Goal: Check status: Check status

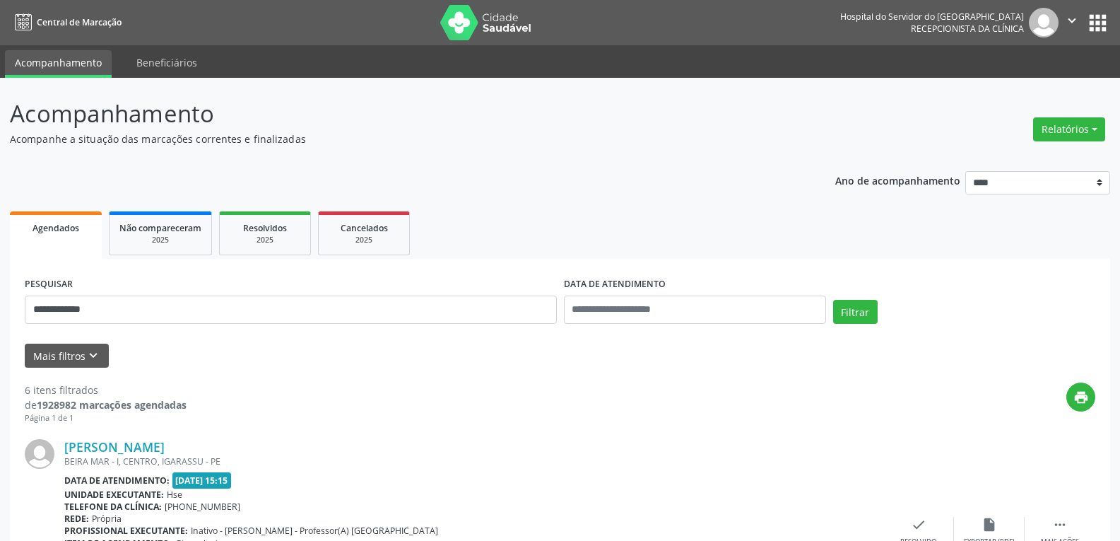
click at [484, 18] on img at bounding box center [486, 22] width 92 height 35
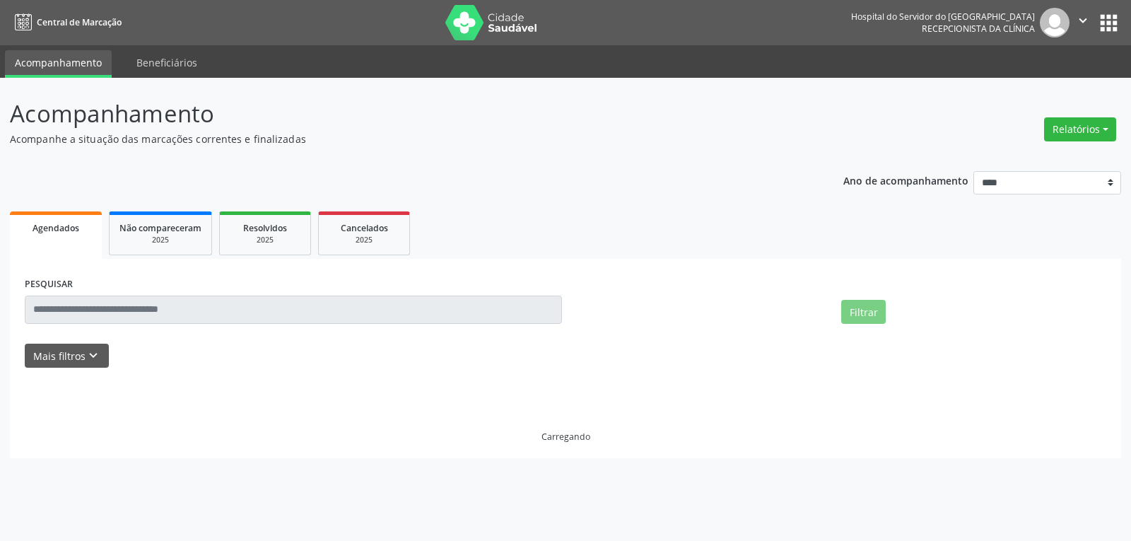
select select "*"
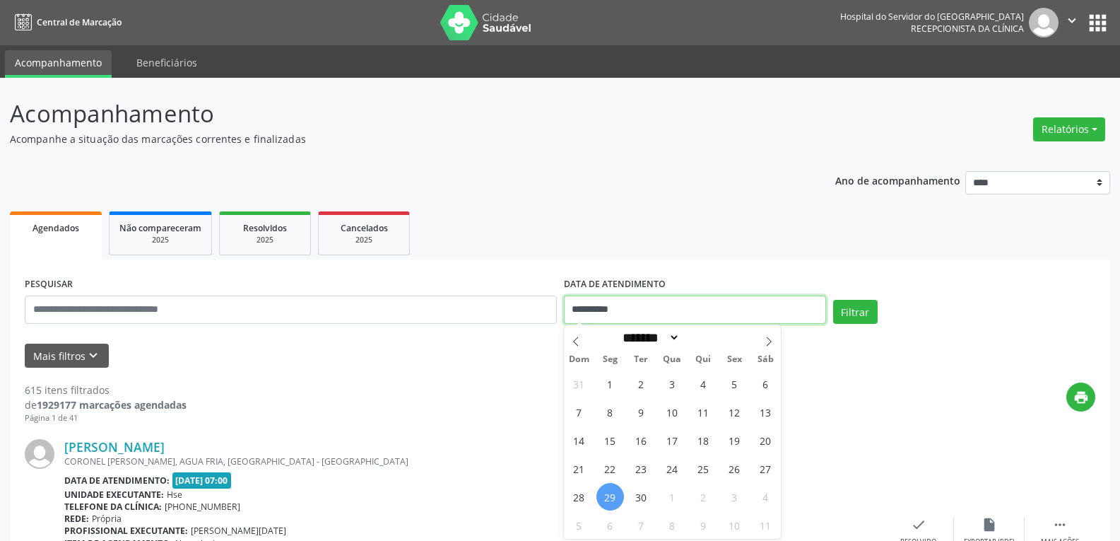
drag, startPoint x: 655, startPoint y: 312, endPoint x: 528, endPoint y: 297, distance: 128.1
click at [528, 297] on div "**********" at bounding box center [560, 303] width 1078 height 60
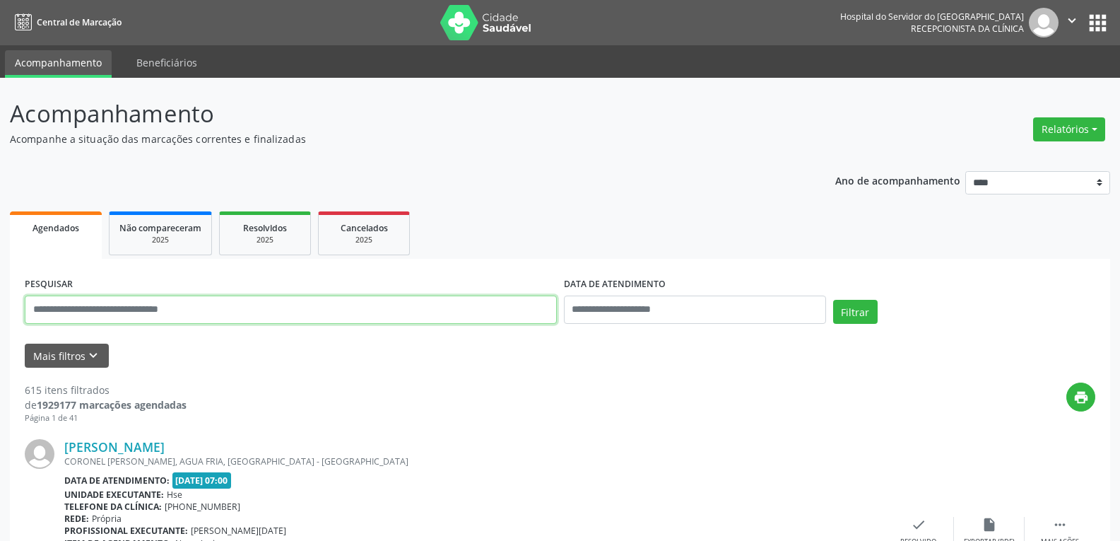
click at [115, 310] on input "text" at bounding box center [291, 309] width 532 height 28
click at [833, 300] on button "Filtrar" at bounding box center [855, 312] width 45 height 24
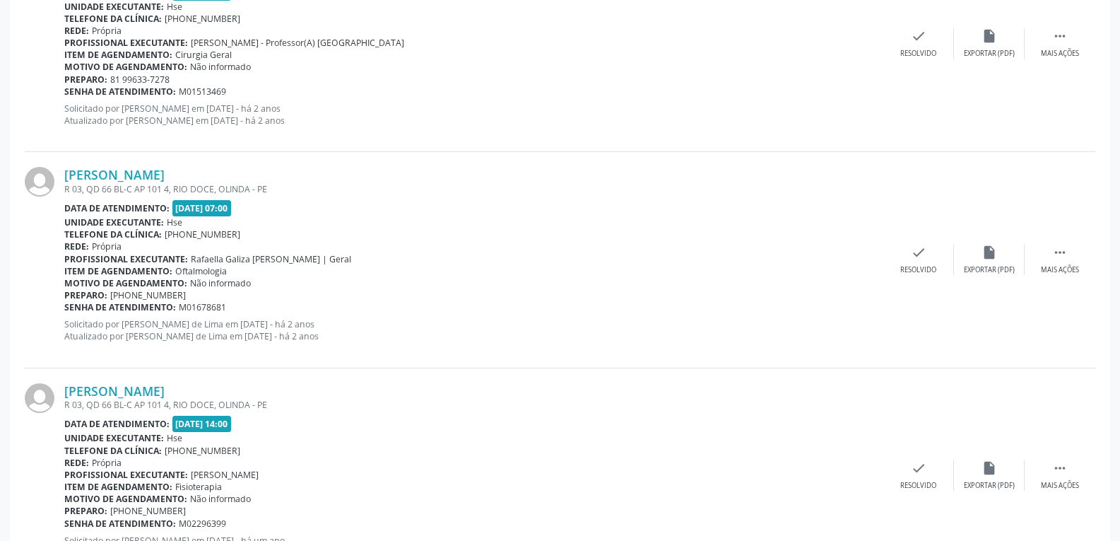
scroll to position [2713, 0]
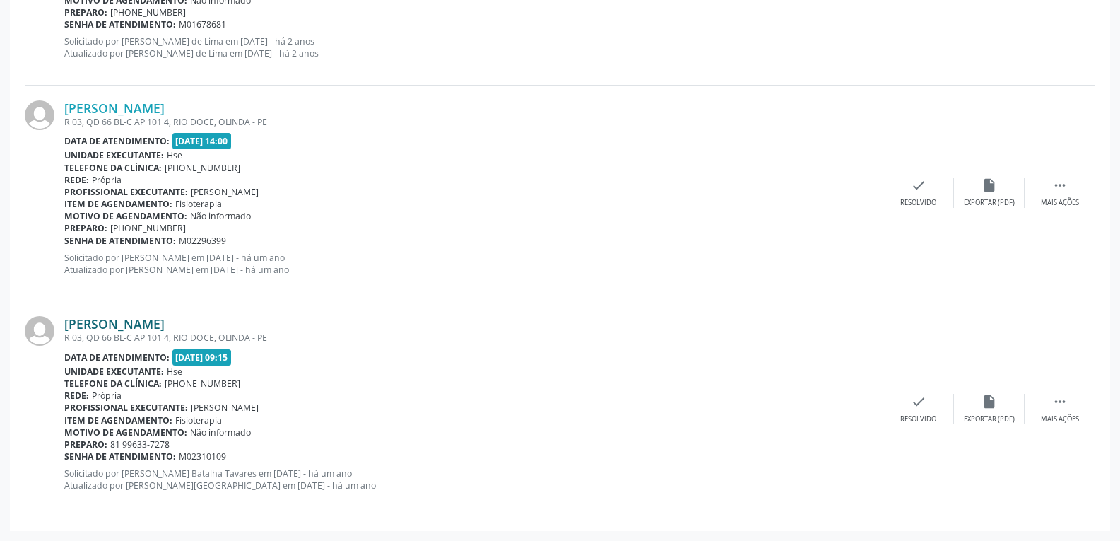
click at [124, 319] on link "Joaquim da Fonseca Costa" at bounding box center [114, 324] width 100 height 16
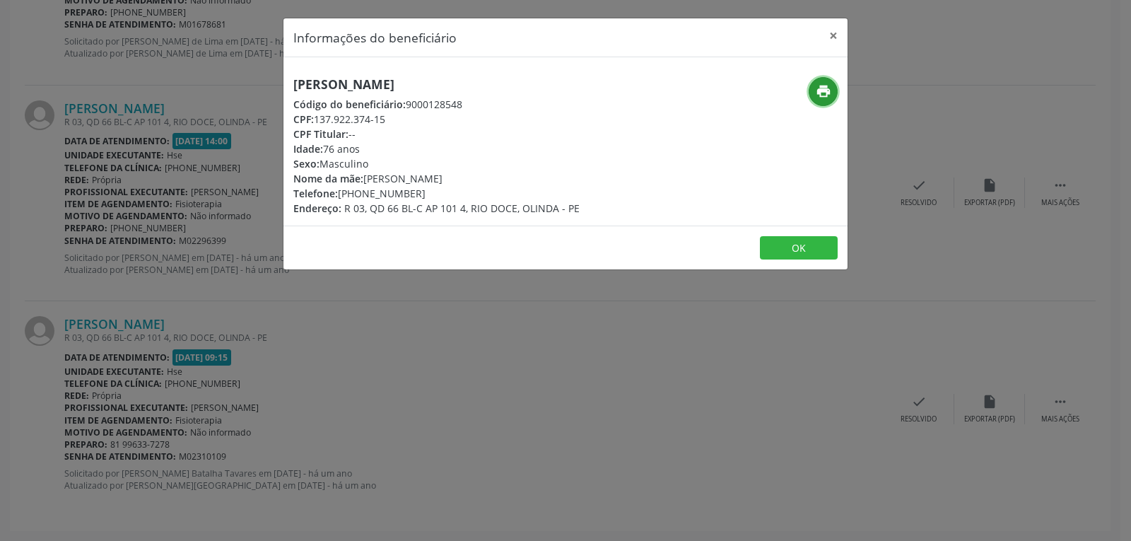
click at [823, 93] on icon "print" at bounding box center [823, 91] width 16 height 16
drag, startPoint x: 317, startPoint y: 114, endPoint x: 401, endPoint y: 116, distance: 84.1
click at [401, 116] on div "CPF: 137.922.374-15" at bounding box center [436, 119] width 286 height 15
copy div "137.922.374-15"
drag, startPoint x: 359, startPoint y: 190, endPoint x: 432, endPoint y: 185, distance: 73.7
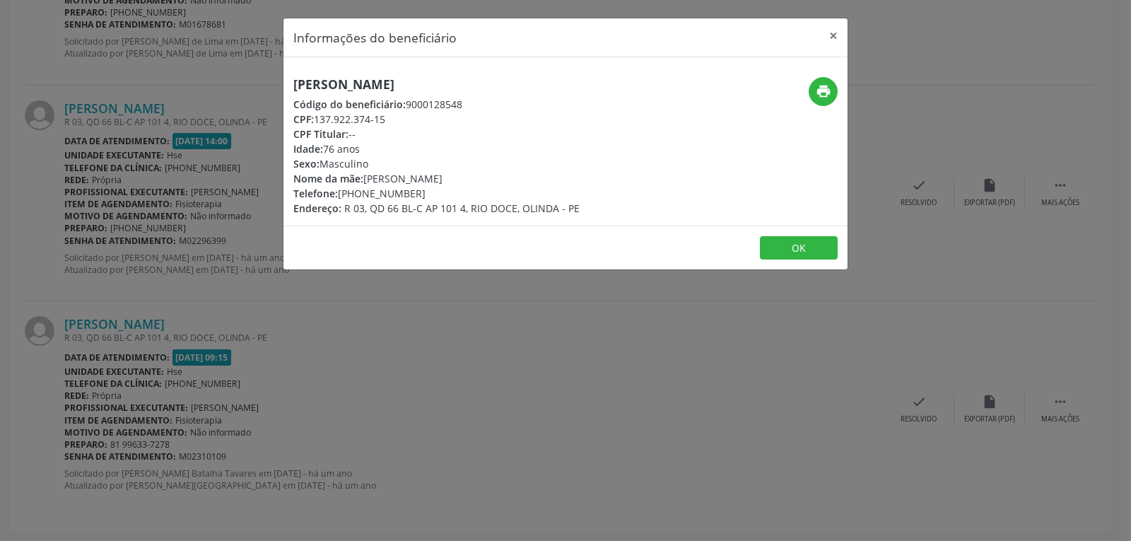
click at [432, 186] on div "Telefone: (81) 99633-7278" at bounding box center [436, 193] width 286 height 15
copy div "99633-7278"
click at [827, 35] on button "×" at bounding box center [833, 35] width 28 height 35
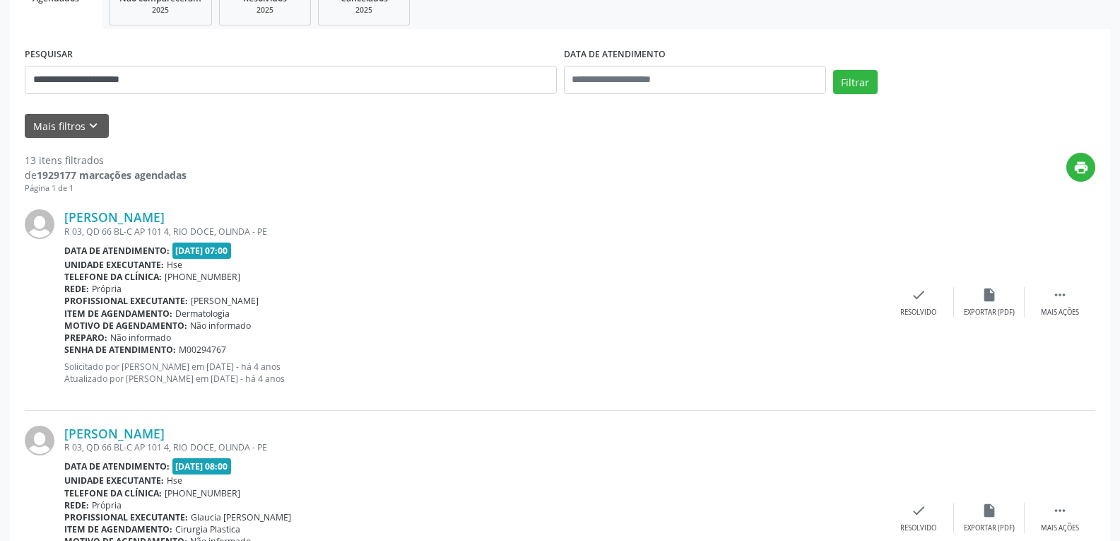
scroll to position [98, 0]
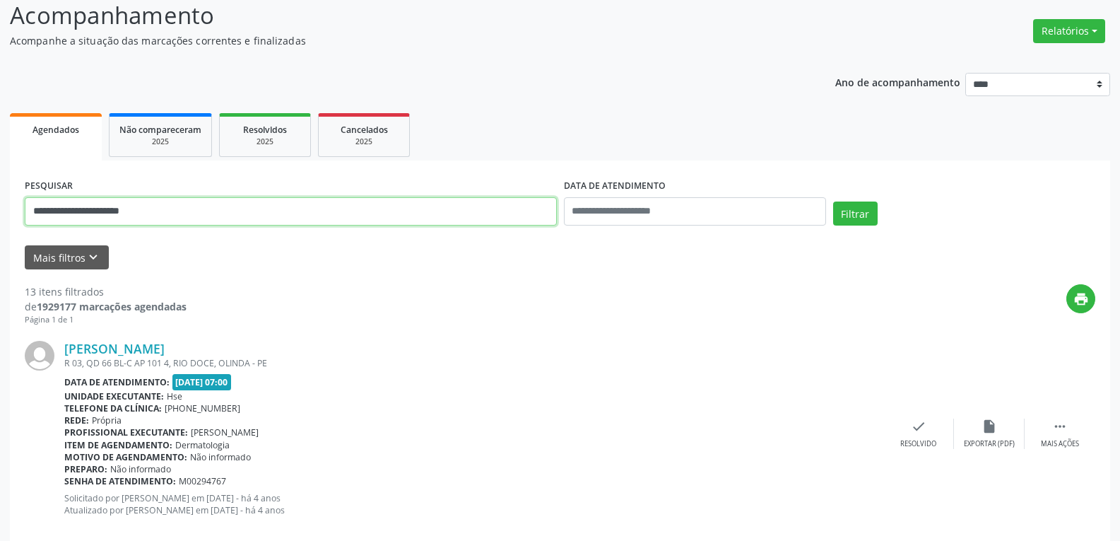
drag, startPoint x: 200, startPoint y: 210, endPoint x: 0, endPoint y: 200, distance: 200.2
type input "**********"
click at [833, 201] on button "Filtrar" at bounding box center [855, 213] width 45 height 24
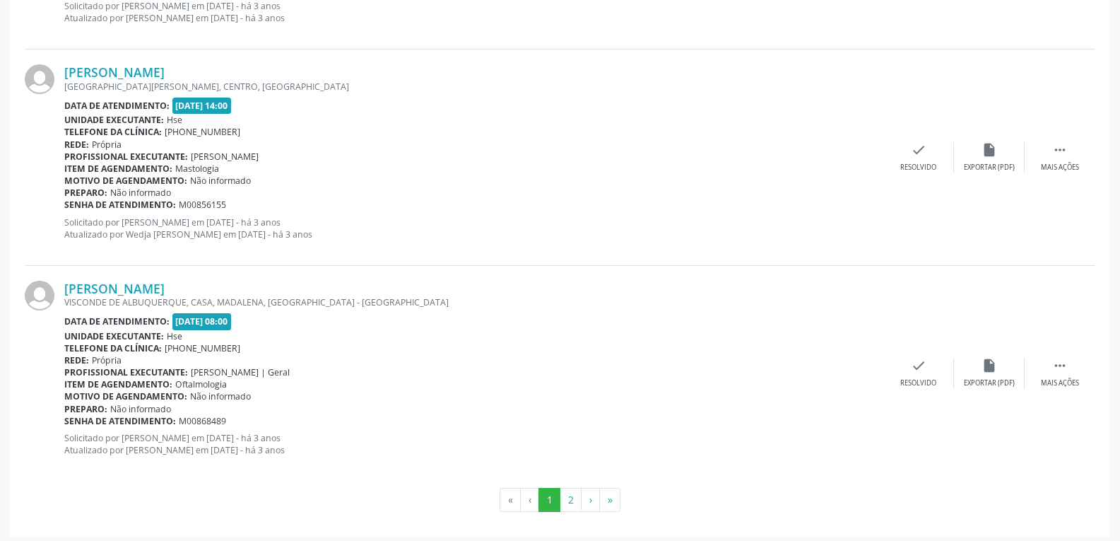
scroll to position [3185, 0]
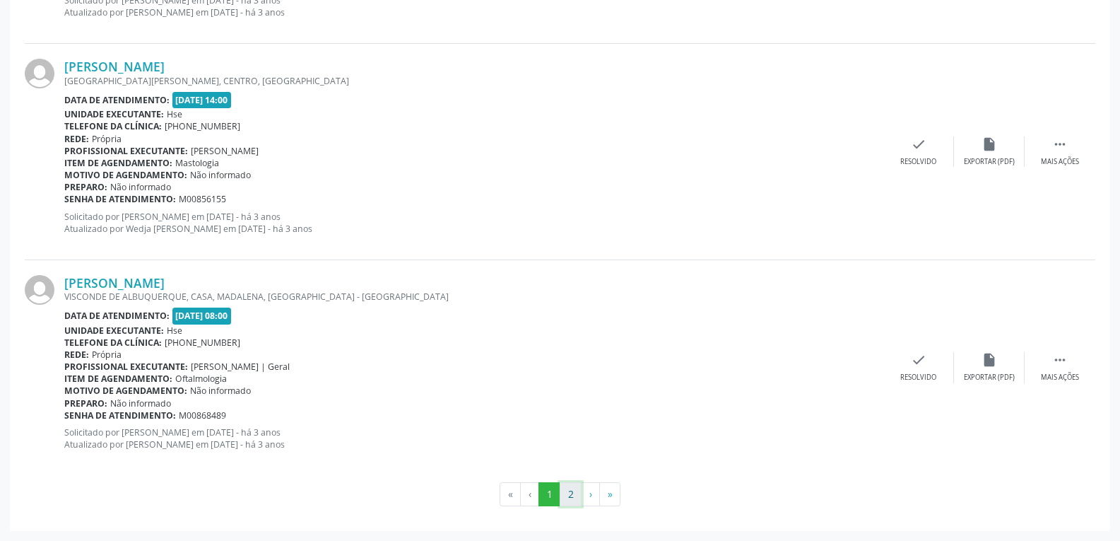
click at [562, 494] on button "2" at bounding box center [571, 494] width 22 height 24
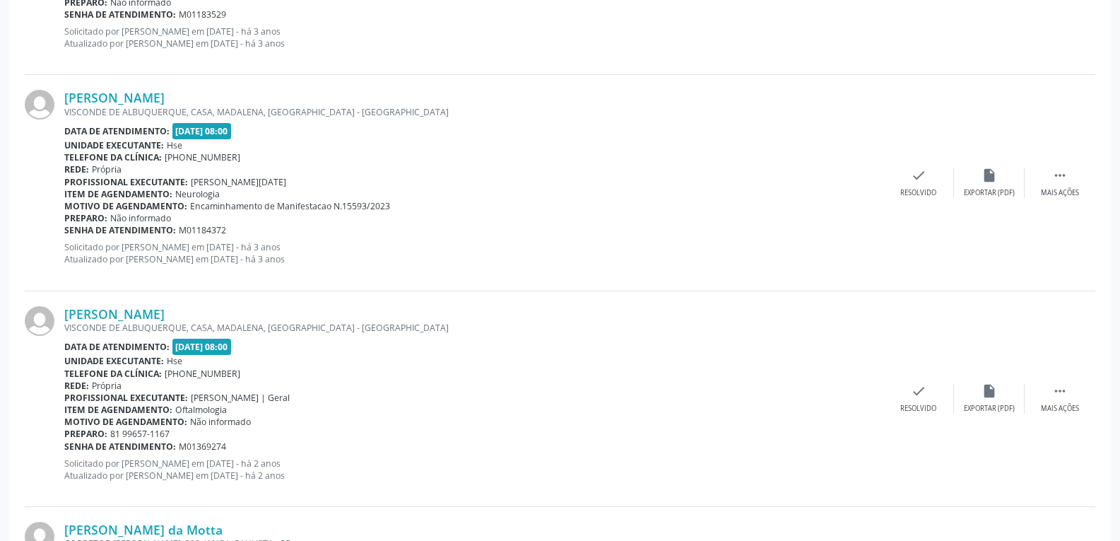
scroll to position [1403, 0]
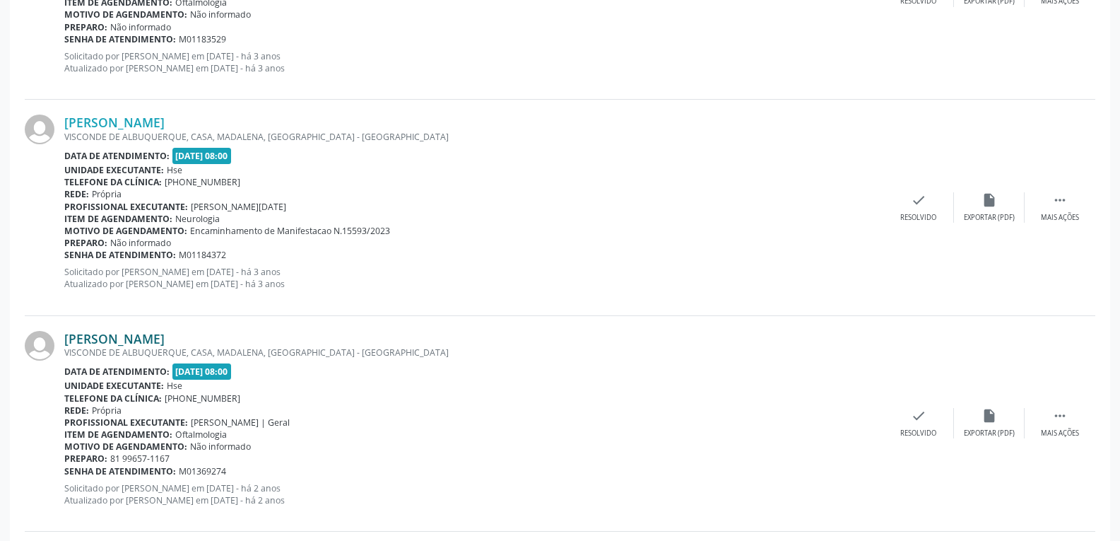
click at [95, 338] on link "Suzana Maria Dias" at bounding box center [114, 339] width 100 height 16
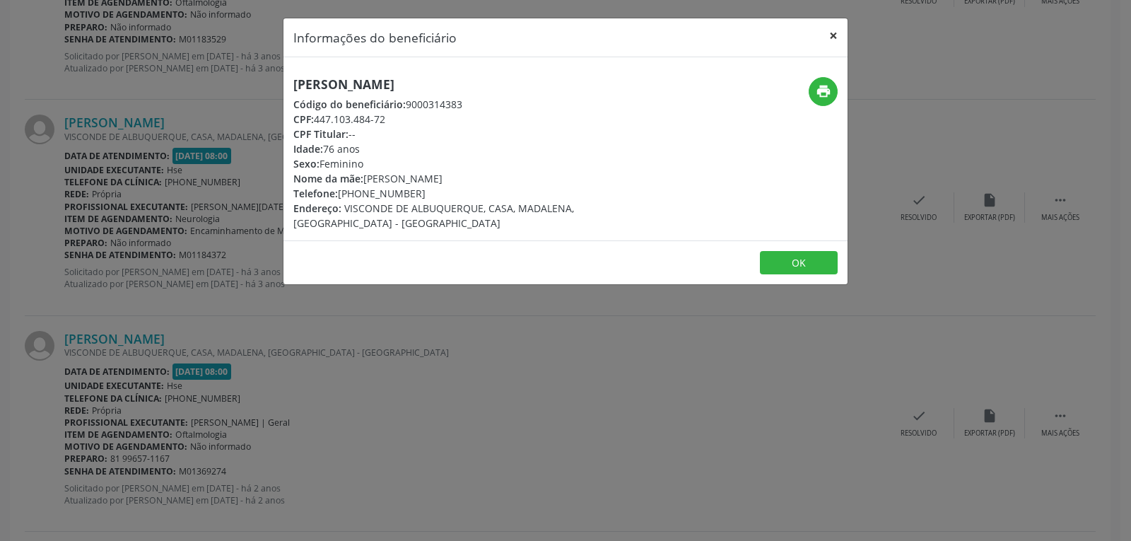
drag, startPoint x: 836, startPoint y: 35, endPoint x: 744, endPoint y: 88, distance: 106.1
click at [837, 35] on button "×" at bounding box center [833, 35] width 28 height 35
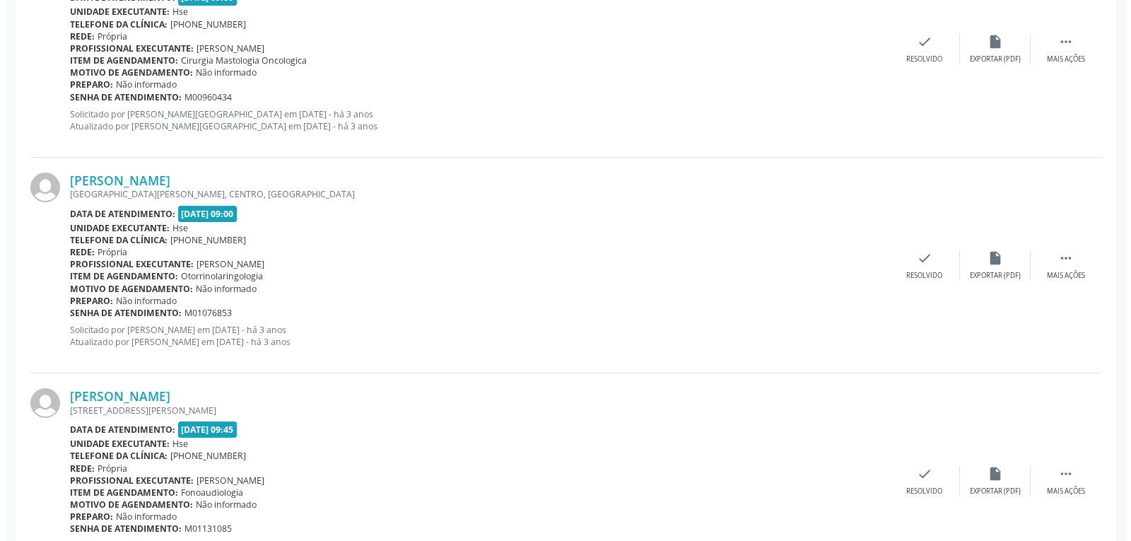
scroll to position [697, 0]
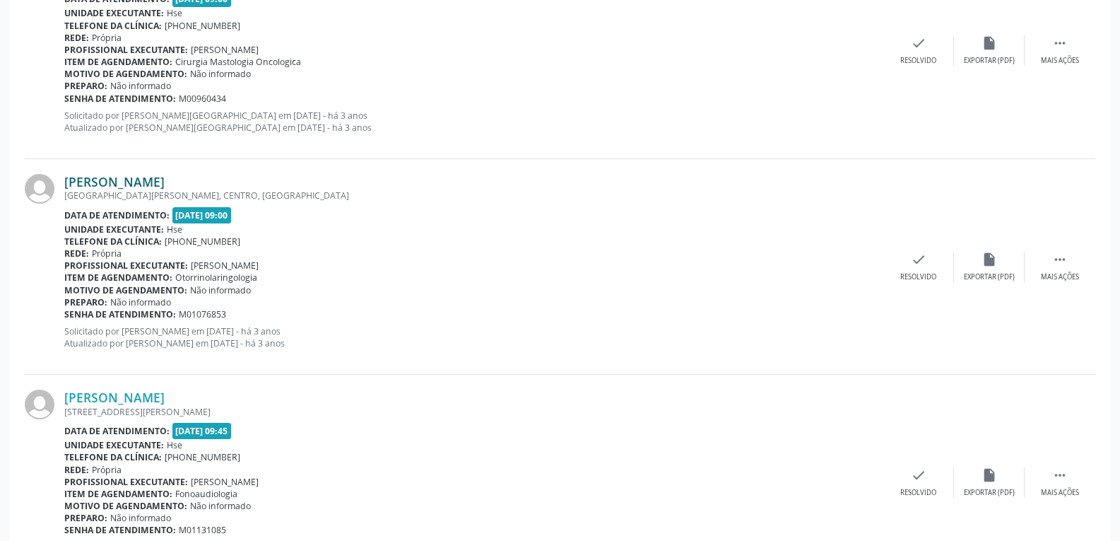
click at [122, 184] on link "Ana Maria Dias" at bounding box center [114, 182] width 100 height 16
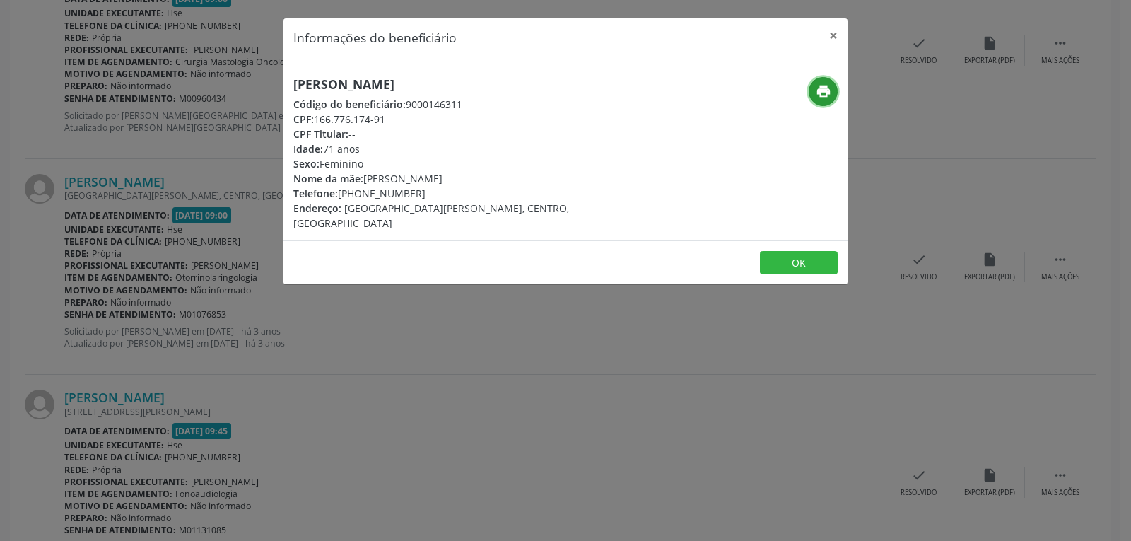
click at [815, 86] on icon "print" at bounding box center [823, 91] width 16 height 16
drag, startPoint x: 316, startPoint y: 117, endPoint x: 396, endPoint y: 114, distance: 79.9
click at [396, 114] on div "CPF: 166.776.174-91" at bounding box center [471, 119] width 356 height 15
copy div "166.776.174-91"
drag, startPoint x: 358, startPoint y: 189, endPoint x: 465, endPoint y: 189, distance: 106.7
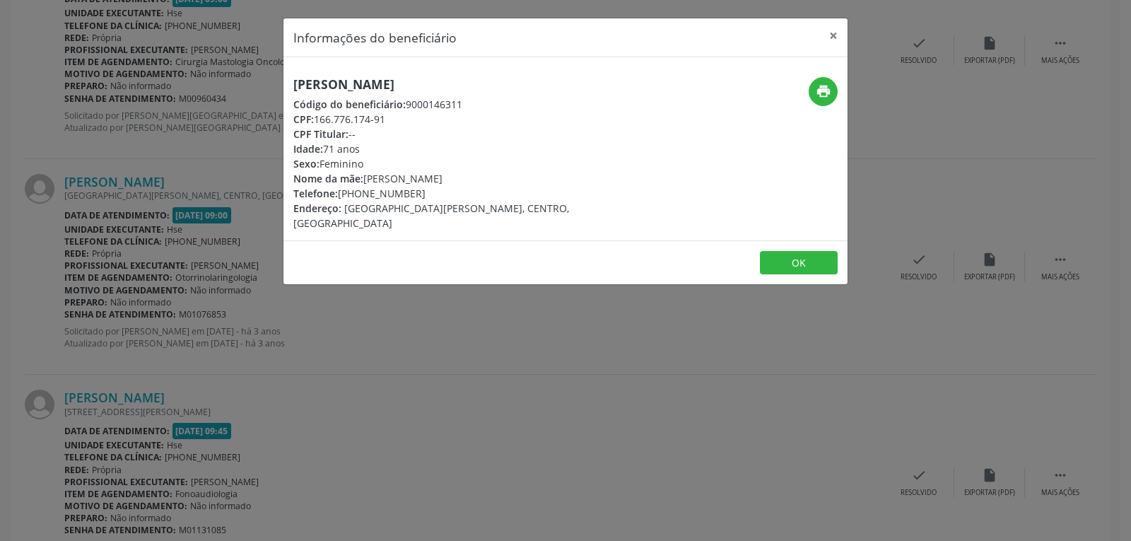
click at [465, 189] on div "Telefone: (81) 99174-1225" at bounding box center [471, 193] width 356 height 15
copy div "99174-1225"
